Goal: Transaction & Acquisition: Obtain resource

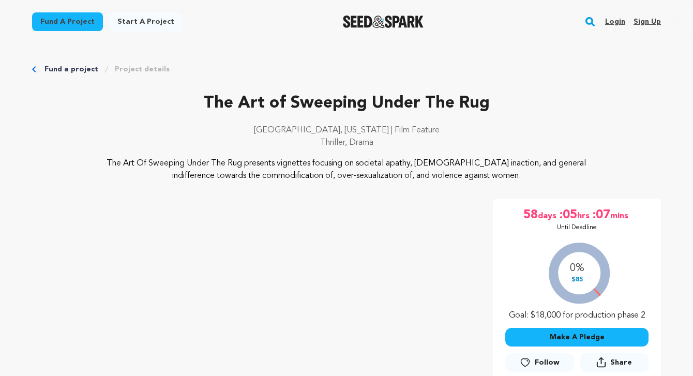
click at [57, 68] on link "Fund a project" at bounding box center [71, 69] width 54 height 10
click at [34, 67] on icon "Breadcrumb" at bounding box center [34, 69] width 4 height 6
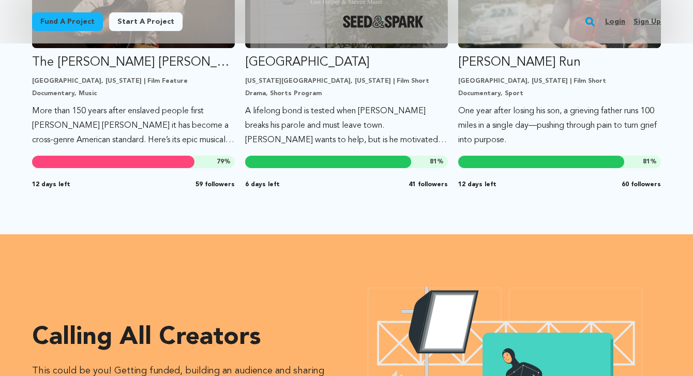
scroll to position [969, 0]
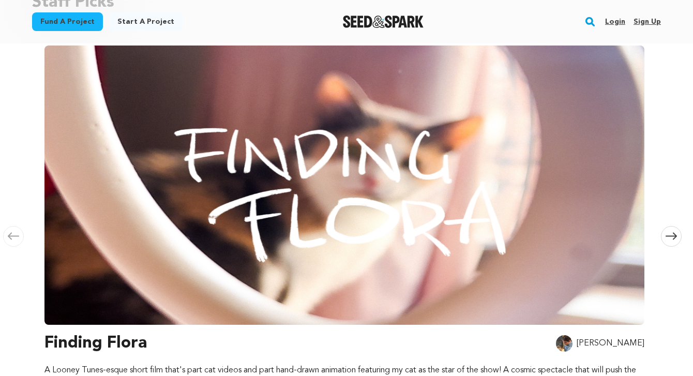
scroll to position [137, 0]
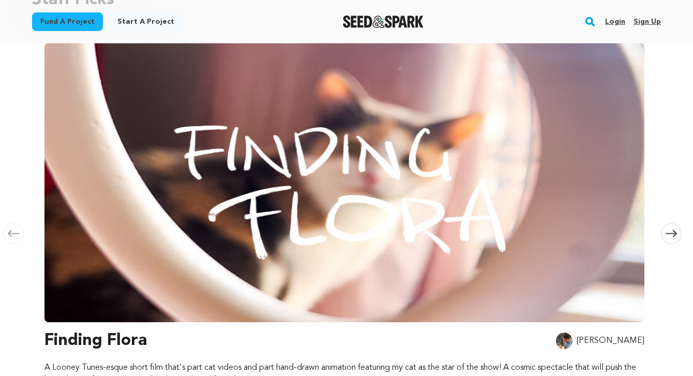
click at [677, 232] on span at bounding box center [671, 234] width 21 height 21
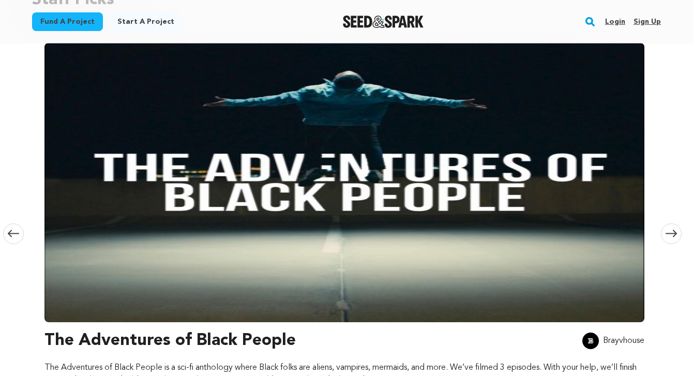
click at [673, 231] on icon at bounding box center [671, 234] width 11 height 8
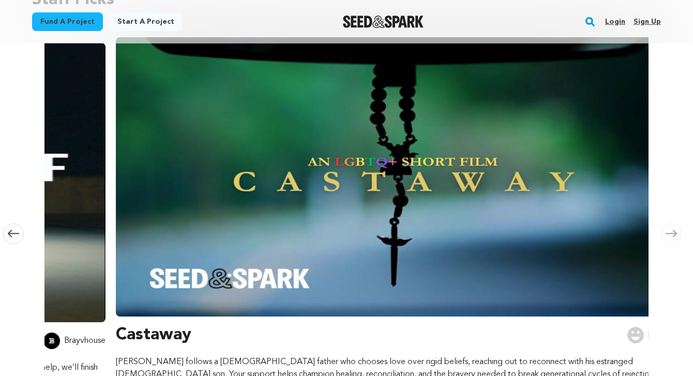
scroll to position [0, 1221]
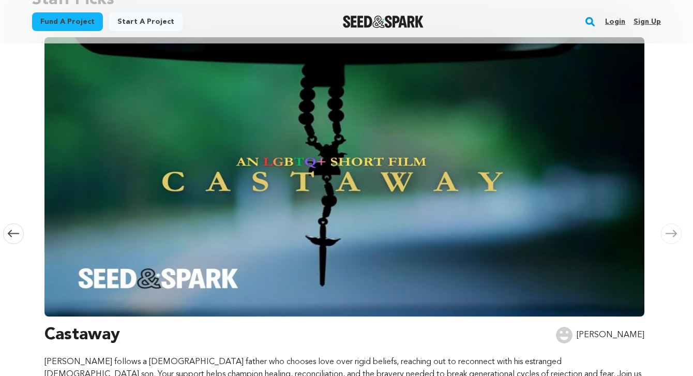
click at [673, 231] on icon at bounding box center [671, 234] width 11 height 8
click at [669, 230] on icon at bounding box center [671, 233] width 11 height 7
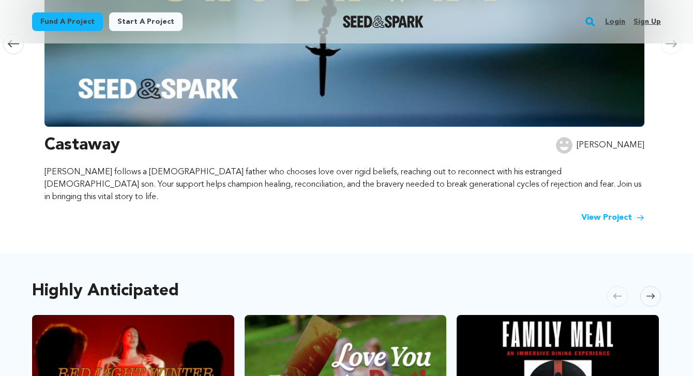
scroll to position [401, 0]
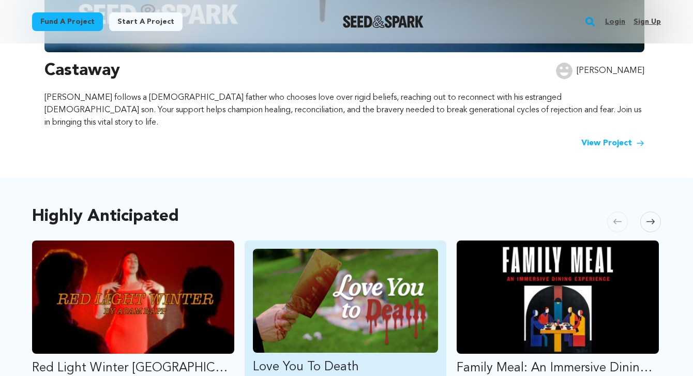
click at [396, 283] on img "Fund Love You To Death" at bounding box center [346, 301] width 186 height 104
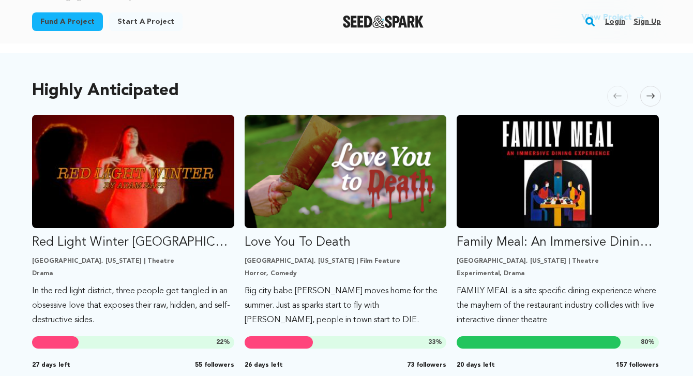
scroll to position [528, 0]
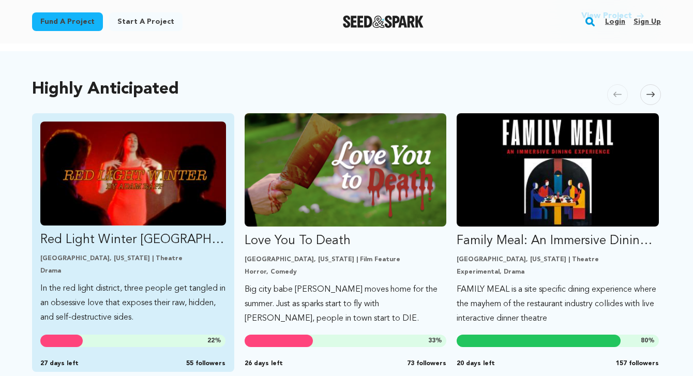
click at [126, 200] on img "Fund Red Light Winter Los Angeles" at bounding box center [133, 174] width 186 height 104
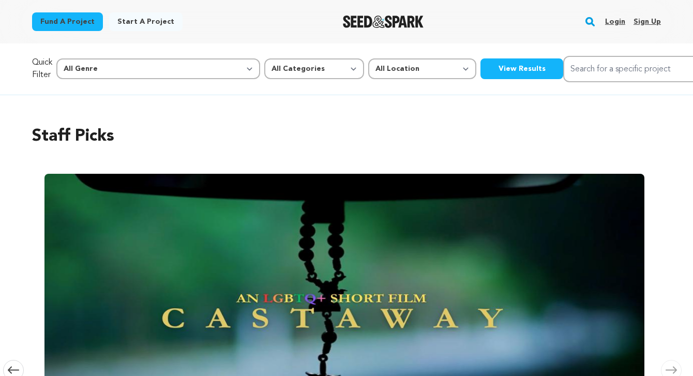
scroll to position [0, 0]
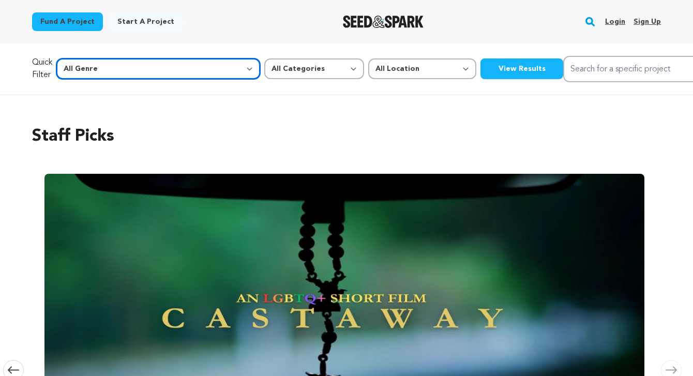
select select "14"
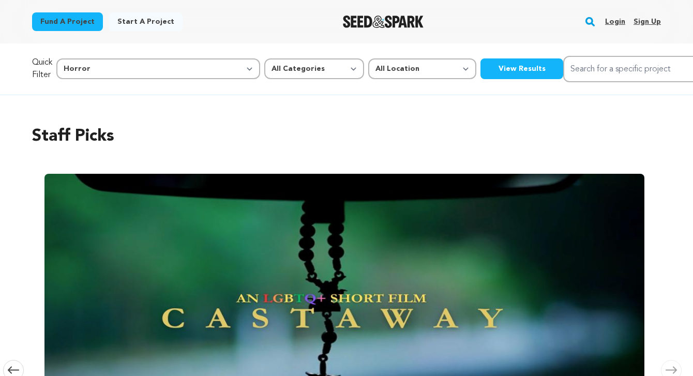
click at [481, 70] on button "View Results" at bounding box center [522, 68] width 83 height 21
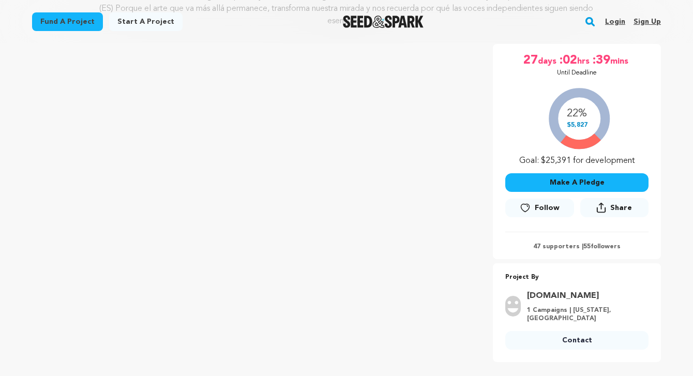
scroll to position [178, 0]
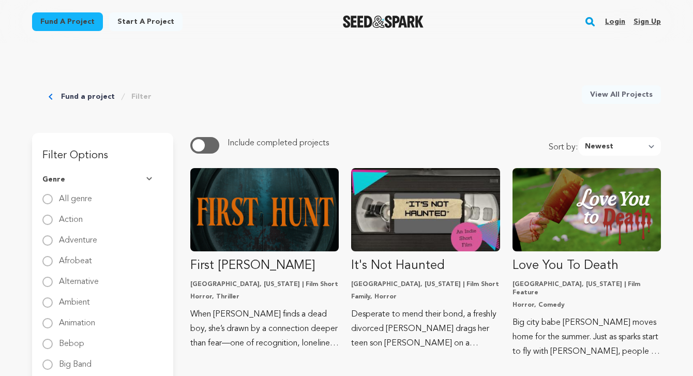
scroll to position [11, 0]
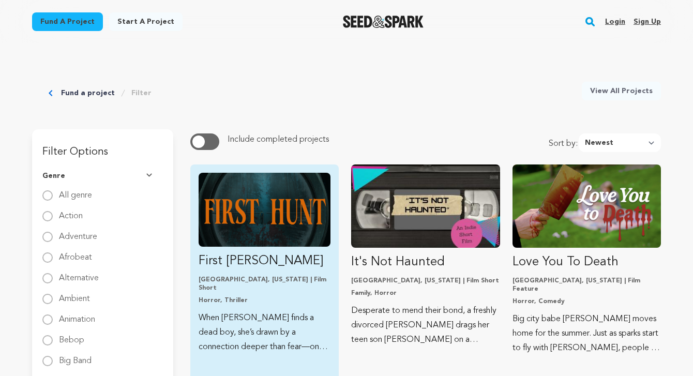
click at [244, 225] on img "Fund First Hunt" at bounding box center [265, 210] width 132 height 74
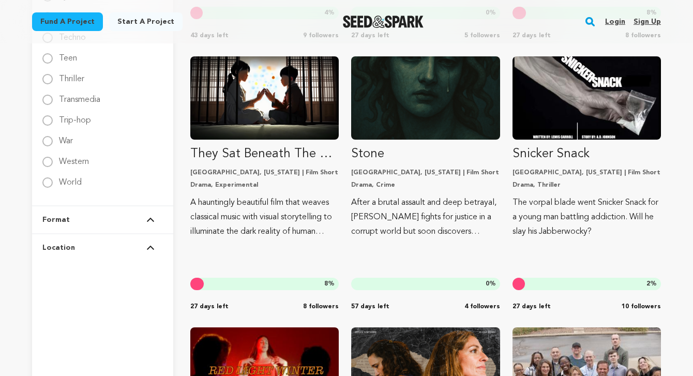
scroll to position [1762, 0]
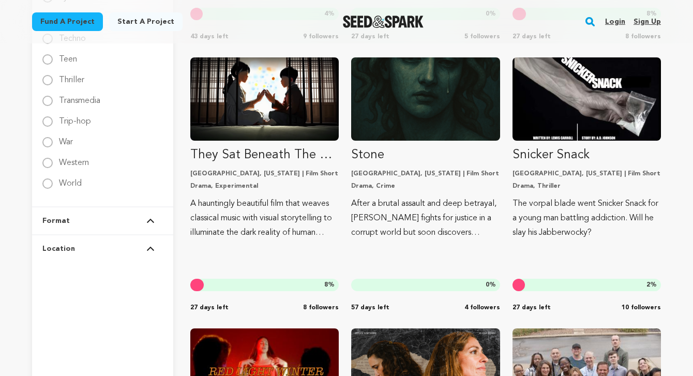
click at [126, 221] on button "Format" at bounding box center [102, 220] width 121 height 27
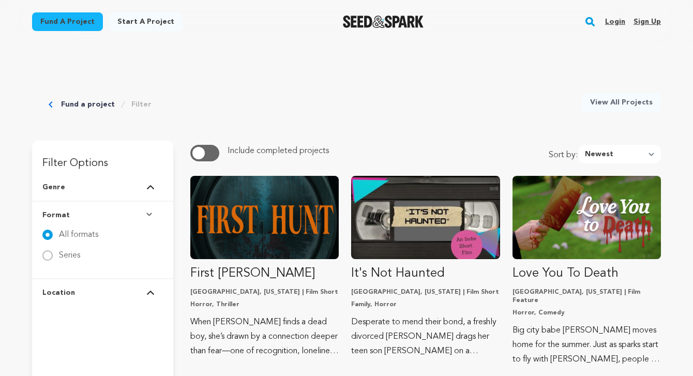
scroll to position [0, 0]
click at [109, 296] on button "Location" at bounding box center [102, 292] width 121 height 27
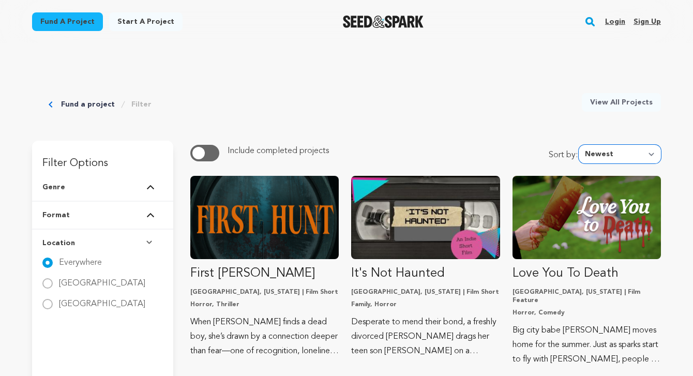
select select "trending_now"
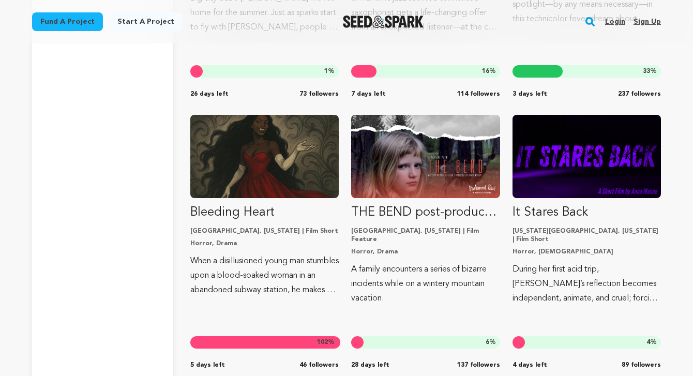
scroll to position [250, 0]
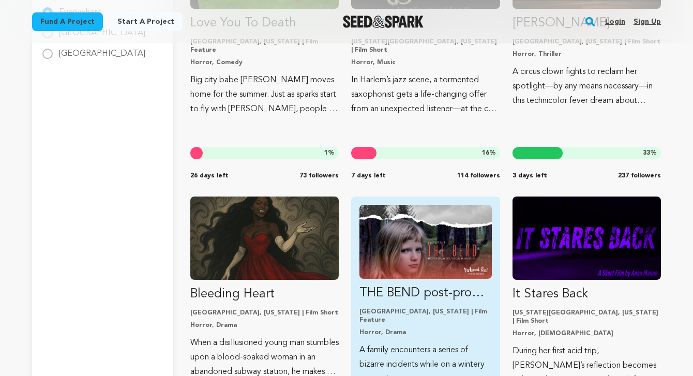
click at [414, 262] on img "Fund THE BEND post-production" at bounding box center [426, 242] width 132 height 74
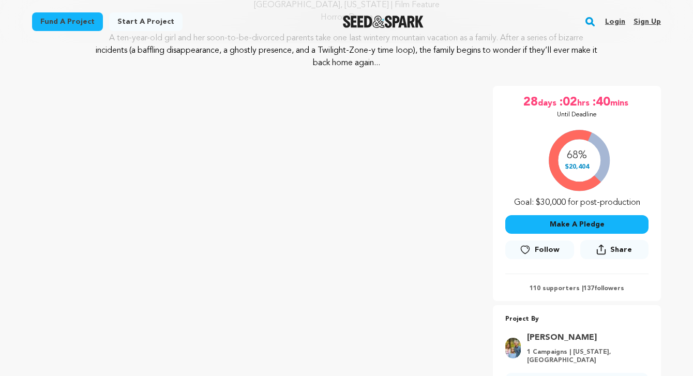
scroll to position [193, 0]
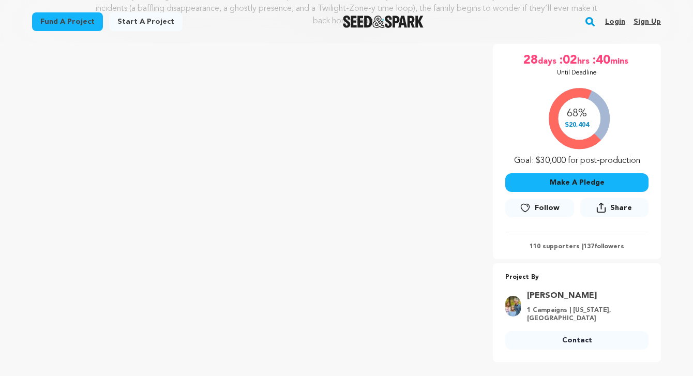
scroll to position [159, 0]
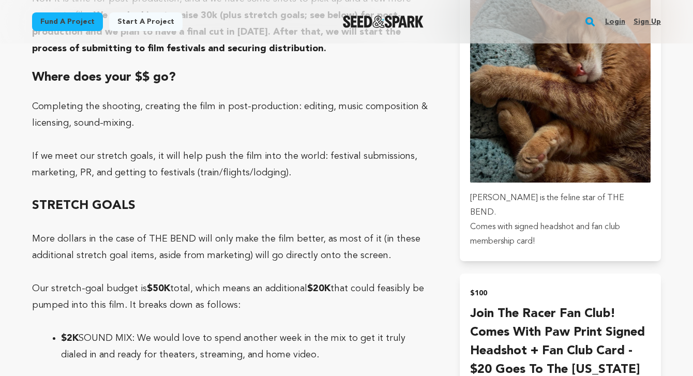
scroll to position [2946, 0]
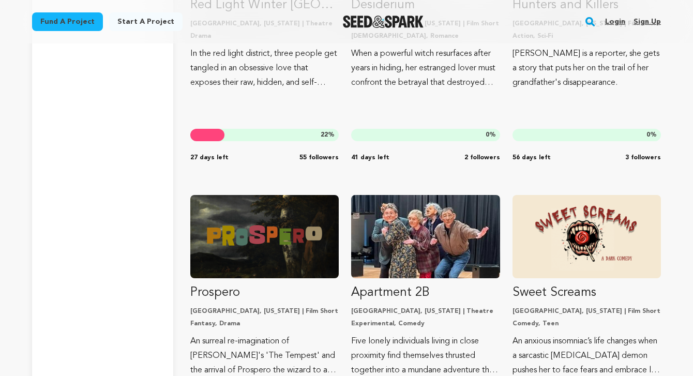
scroll to position [2237, 0]
